Goal: Transaction & Acquisition: Purchase product/service

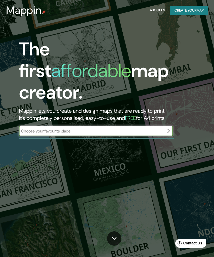
click at [165, 138] on div at bounding box center [96, 138] width 155 height 1
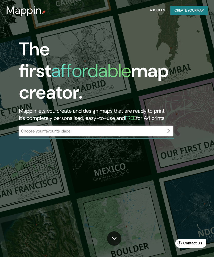
click at [168, 129] on icon "button" at bounding box center [168, 131] width 4 height 4
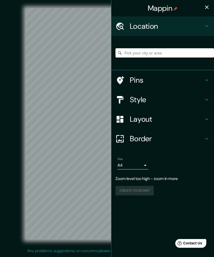
click at [207, 6] on icon "button" at bounding box center [207, 7] width 6 height 6
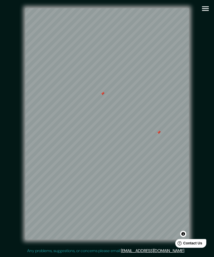
click at [206, 6] on icon "button" at bounding box center [205, 8] width 9 height 9
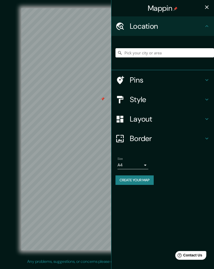
click at [172, 81] on h4 "Pins" at bounding box center [167, 79] width 74 height 9
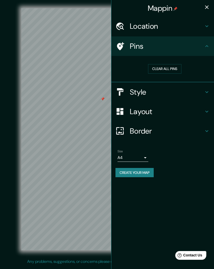
click at [174, 66] on button "Clear all pins" at bounding box center [164, 69] width 33 height 10
click at [174, 68] on button "Clear all pins" at bounding box center [164, 69] width 33 height 10
click at [147, 92] on h4 "Style" at bounding box center [167, 92] width 74 height 9
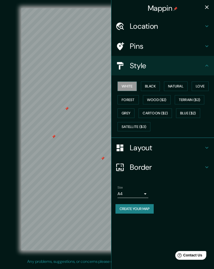
click at [198, 89] on button "Love" at bounding box center [200, 87] width 17 height 10
click at [181, 85] on button "Natural" at bounding box center [176, 87] width 24 height 10
click at [130, 115] on button "Grey" at bounding box center [126, 114] width 17 height 10
click at [133, 101] on button "Forest" at bounding box center [128, 100] width 21 height 10
click at [131, 87] on button "White" at bounding box center [127, 87] width 19 height 10
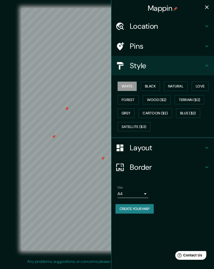
click at [157, 86] on button "Black" at bounding box center [150, 87] width 19 height 10
click at [177, 86] on button "Natural" at bounding box center [176, 87] width 24 height 10
click at [201, 87] on button "Love" at bounding box center [200, 87] width 17 height 10
click at [192, 99] on button "Terrain ($2)" at bounding box center [190, 100] width 30 height 10
click at [165, 100] on button "Wood ($2)" at bounding box center [157, 100] width 28 height 10
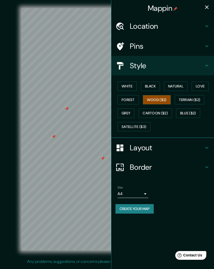
click at [128, 100] on button "Forest" at bounding box center [128, 100] width 21 height 10
click at [171, 111] on button "Cartoon ($2)" at bounding box center [155, 114] width 33 height 10
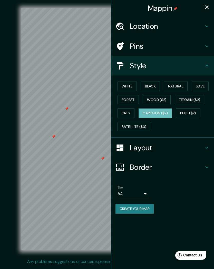
click at [187, 112] on button "Blue ($2)" at bounding box center [188, 114] width 24 height 10
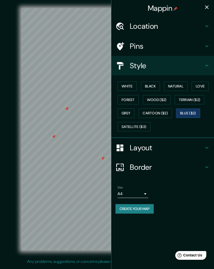
click at [130, 113] on button "Grey" at bounding box center [126, 114] width 17 height 10
click at [136, 129] on button "Satellite ($3)" at bounding box center [134, 127] width 33 height 10
click at [180, 87] on button "Natural" at bounding box center [176, 87] width 24 height 10
click at [203, 84] on button "Love" at bounding box center [200, 87] width 17 height 10
click at [207, 65] on icon at bounding box center [206, 66] width 3 height 2
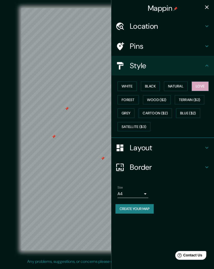
click at [206, 68] on icon at bounding box center [207, 66] width 6 height 6
click at [207, 66] on icon at bounding box center [207, 66] width 6 height 6
click at [202, 63] on h4 "Style" at bounding box center [167, 65] width 74 height 9
click at [208, 64] on icon at bounding box center [207, 66] width 6 height 6
click at [204, 66] on icon at bounding box center [207, 66] width 6 height 6
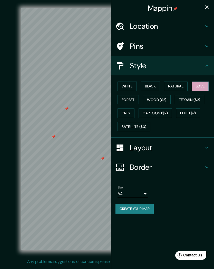
click at [157, 143] on h4 "Layout" at bounding box center [167, 147] width 74 height 9
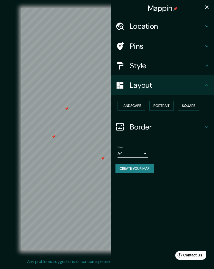
click at [141, 106] on button "Landscape" at bounding box center [132, 106] width 28 height 10
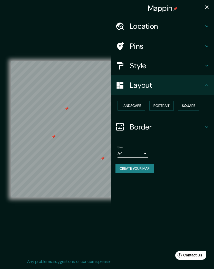
click at [165, 107] on button "Portrait" at bounding box center [161, 106] width 24 height 10
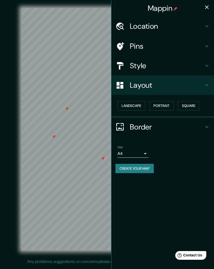
click at [193, 105] on button "Square" at bounding box center [189, 106] width 22 height 10
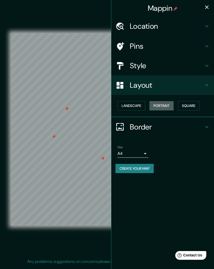
click at [166, 104] on button "Portrait" at bounding box center [161, 106] width 24 height 10
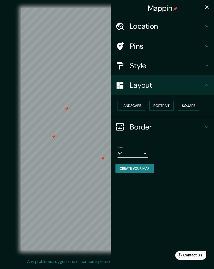
click at [164, 127] on h4 "Border" at bounding box center [167, 126] width 74 height 9
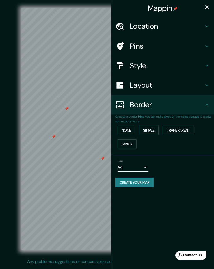
click at [131, 130] on button "None" at bounding box center [126, 131] width 17 height 10
click at [152, 127] on button "Simple" at bounding box center [149, 131] width 20 height 10
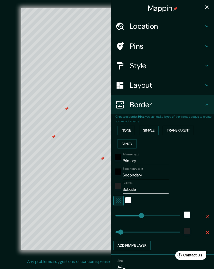
click at [132, 139] on button "Fancy" at bounding box center [127, 144] width 19 height 10
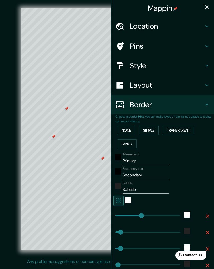
click at [189, 128] on button "Transparent" at bounding box center [178, 131] width 31 height 10
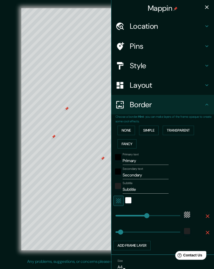
click at [179, 128] on button "Transparent" at bounding box center [178, 131] width 31 height 10
type input "321"
type input "53"
click at [151, 132] on button "Simple" at bounding box center [149, 131] width 20 height 10
click at [129, 130] on button "None" at bounding box center [126, 131] width 17 height 10
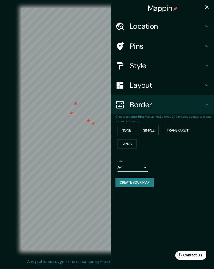
click at [185, 24] on h4 "Location" at bounding box center [167, 26] width 74 height 9
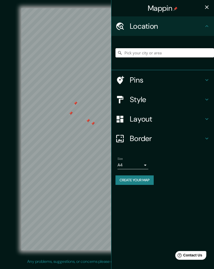
click at [191, 57] on input "Pick your city or area" at bounding box center [165, 52] width 99 height 9
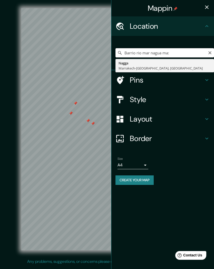
click at [189, 52] on input "Barrio rio mar nagua ma:" at bounding box center [165, 52] width 99 height 9
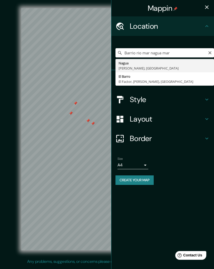
type input "Nagua, María Trinidad Sánchez, República Dominicana"
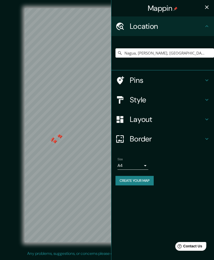
click at [149, 176] on button "Create your map" at bounding box center [135, 181] width 38 height 10
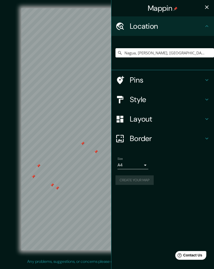
click at [143, 164] on body "Mappin Location Nagua, María Trinidad Sánchez, República Dominicana Pins Style …" at bounding box center [107, 134] width 214 height 269
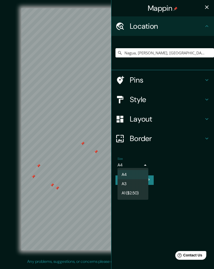
click at [168, 142] on div at bounding box center [107, 134] width 214 height 269
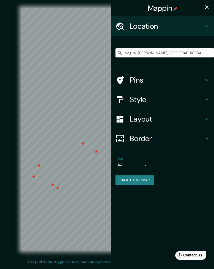
click at [144, 178] on button "Create your map" at bounding box center [135, 181] width 38 height 10
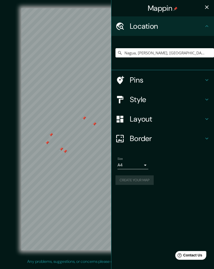
click at [208, 8] on icon "button" at bounding box center [207, 7] width 6 height 6
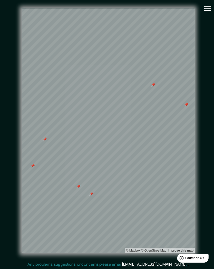
click at [206, 9] on icon "button" at bounding box center [205, 8] width 9 height 9
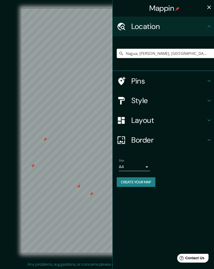
click at [198, 102] on h4 "Style" at bounding box center [167, 99] width 74 height 9
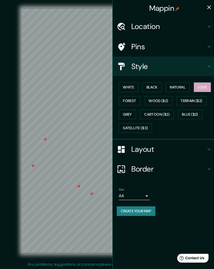
click at [181, 149] on h4 "Layout" at bounding box center [167, 147] width 74 height 9
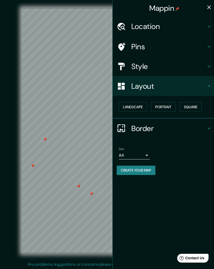
click at [187, 130] on div "Border" at bounding box center [162, 127] width 103 height 20
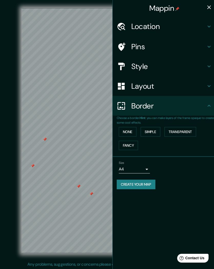
click at [143, 182] on button "Create your map" at bounding box center [135, 183] width 38 height 10
click at [160, 47] on h4 "Pins" at bounding box center [167, 46] width 74 height 9
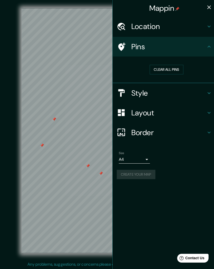
click at [138, 169] on div "Create your map" at bounding box center [163, 173] width 94 height 10
click at [141, 157] on body "Mappin Location Nagua, María Trinidad Sánchez, República Dominicana Pins Clear …" at bounding box center [107, 134] width 214 height 269
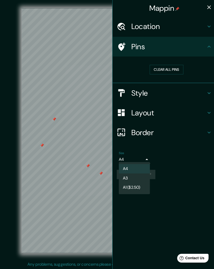
click at [137, 166] on li "A4" at bounding box center [133, 167] width 31 height 9
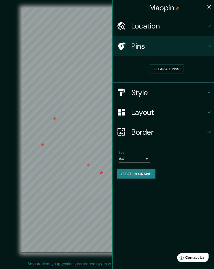
click at [141, 92] on h4 "Style" at bounding box center [167, 92] width 74 height 9
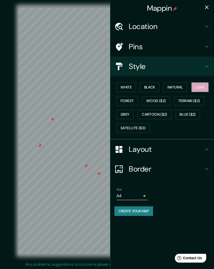
click at [129, 83] on button "White" at bounding box center [127, 87] width 19 height 10
click at [153, 87] on button "Black" at bounding box center [150, 87] width 19 height 10
click at [180, 88] on button "Natural" at bounding box center [176, 87] width 24 height 10
click at [198, 86] on button "Love" at bounding box center [200, 87] width 17 height 10
click at [129, 99] on button "Forest" at bounding box center [128, 100] width 21 height 10
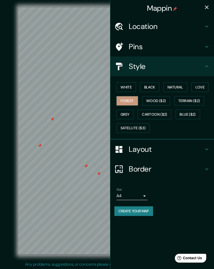
click at [190, 101] on button "Terrain ($2)" at bounding box center [190, 100] width 30 height 10
click at [197, 86] on button "Love" at bounding box center [200, 87] width 17 height 10
click at [125, 204] on button "Create your map" at bounding box center [135, 209] width 38 height 10
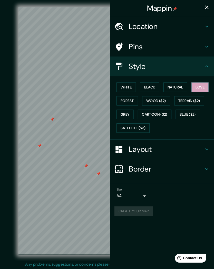
click at [125, 205] on div "Create your map" at bounding box center [163, 209] width 94 height 10
click at [205, 3] on button "button" at bounding box center [207, 7] width 10 height 10
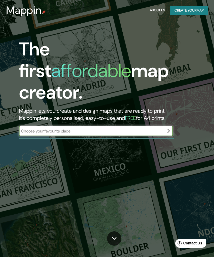
click at [94, 128] on input "text" at bounding box center [91, 131] width 144 height 6
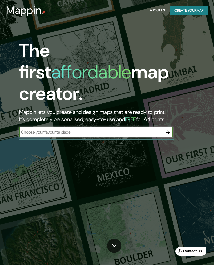
click at [186, 12] on button "Create your map" at bounding box center [189, 11] width 37 height 10
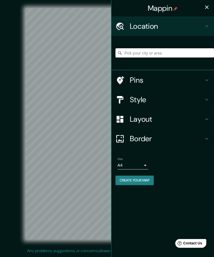
click at [136, 54] on input "Pick your city or area" at bounding box center [165, 52] width 99 height 9
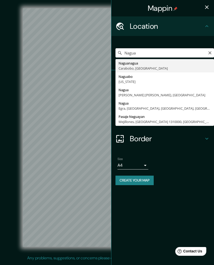
type input "Nagua, María Trinidad Sánchez, República Dominicana"
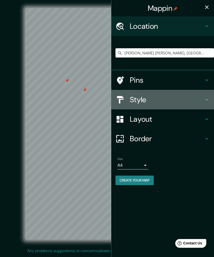
click at [127, 105] on div "Style" at bounding box center [162, 100] width 103 height 20
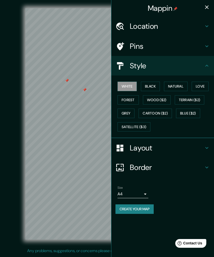
click at [199, 83] on button "Love" at bounding box center [200, 87] width 17 height 10
click at [150, 72] on div "Style" at bounding box center [162, 66] width 103 height 20
click at [203, 62] on h4 "Style" at bounding box center [167, 65] width 74 height 9
click at [205, 64] on icon at bounding box center [207, 66] width 6 height 6
click at [121, 153] on div "Layout" at bounding box center [162, 148] width 103 height 20
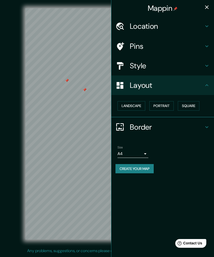
click at [132, 153] on body "Mappin Location Nagua, María Trinidad Sánchez, República Dominicana Pins Style …" at bounding box center [107, 128] width 214 height 257
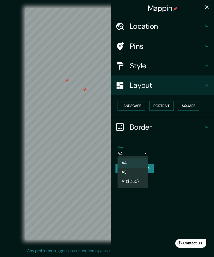
click at [172, 134] on div at bounding box center [107, 128] width 214 height 257
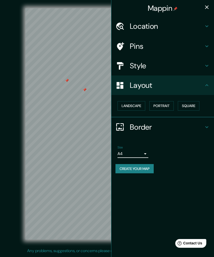
click at [124, 165] on button "Create your map" at bounding box center [135, 169] width 38 height 10
click at [124, 165] on div "Create your map" at bounding box center [163, 169] width 94 height 10
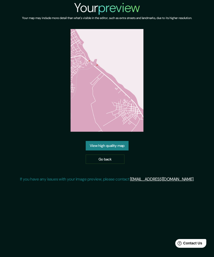
click at [99, 161] on link "Go back" at bounding box center [105, 160] width 39 height 10
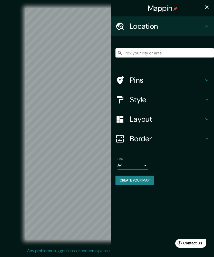
click at [127, 100] on div at bounding box center [123, 99] width 14 height 9
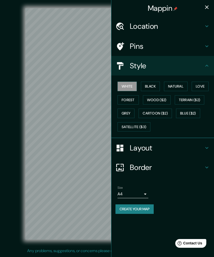
click at [204, 7] on icon "button" at bounding box center [207, 7] width 6 height 6
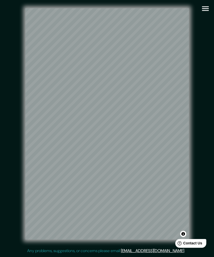
click at [205, 9] on icon "button" at bounding box center [205, 8] width 9 height 9
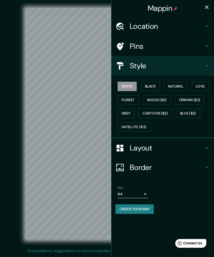
click at [149, 88] on button "Black" at bounding box center [150, 87] width 19 height 10
click at [174, 85] on button "Natural" at bounding box center [176, 87] width 24 height 10
click at [150, 96] on button "Wood ($2)" at bounding box center [157, 100] width 28 height 10
click at [129, 95] on button "Forest" at bounding box center [128, 100] width 21 height 10
click at [199, 82] on button "Love" at bounding box center [200, 87] width 17 height 10
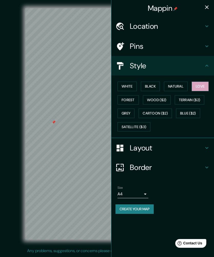
click at [139, 49] on h4 "Pins" at bounding box center [167, 46] width 74 height 9
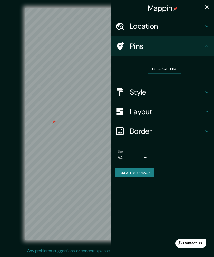
click at [157, 61] on div "Clear all pins" at bounding box center [165, 69] width 99 height 18
click at [208, 5] on icon "button" at bounding box center [207, 7] width 6 height 6
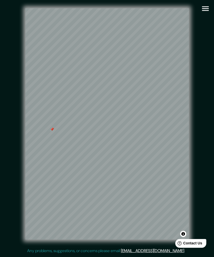
click at [209, 8] on icon "button" at bounding box center [205, 8] width 9 height 9
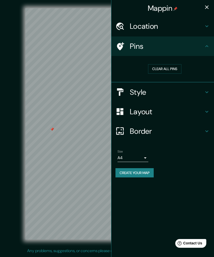
click at [163, 63] on div "Clear all pins" at bounding box center [165, 69] width 99 height 18
click at [166, 72] on button "Clear all pins" at bounding box center [164, 69] width 33 height 10
click at [207, 8] on icon "button" at bounding box center [207, 7] width 6 height 6
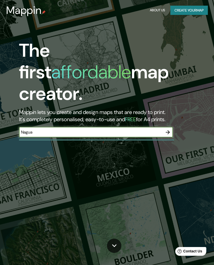
type input "Nagua"
click at [164, 127] on button "button" at bounding box center [168, 132] width 10 height 10
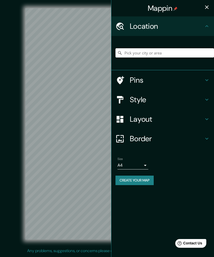
click at [186, 53] on input "Pick your city or area" at bounding box center [165, 52] width 99 height 9
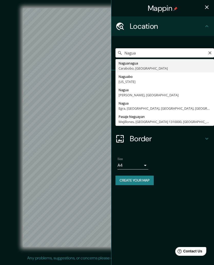
type input "[PERSON_NAME] [PERSON_NAME], [GEOGRAPHIC_DATA]"
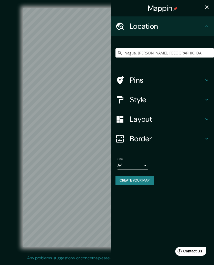
click at [175, 102] on h4 "Style" at bounding box center [167, 99] width 74 height 9
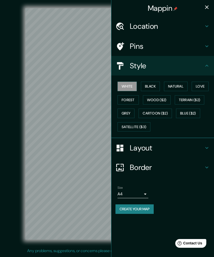
click at [149, 88] on button "Black" at bounding box center [150, 87] width 19 height 10
click at [179, 87] on button "Natural" at bounding box center [176, 87] width 24 height 10
click at [204, 83] on button "Love" at bounding box center [200, 87] width 17 height 10
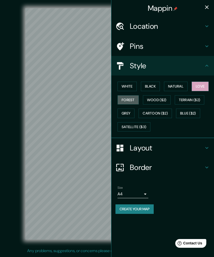
click at [134, 98] on button "Forest" at bounding box center [128, 100] width 21 height 10
click at [126, 114] on button "Grey" at bounding box center [126, 114] width 17 height 10
click at [157, 101] on button "Wood ($2)" at bounding box center [157, 100] width 28 height 10
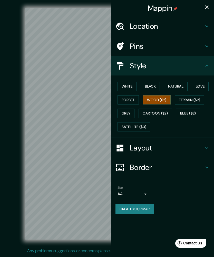
click at [130, 112] on button "Grey" at bounding box center [126, 114] width 17 height 10
click at [204, 84] on button "Love" at bounding box center [200, 87] width 17 height 10
click at [207, 10] on icon "button" at bounding box center [207, 7] width 6 height 6
